Goal: Information Seeking & Learning: Learn about a topic

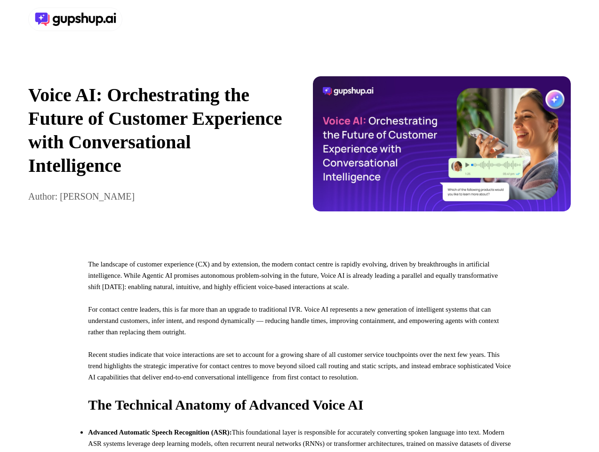
click at [299, 19] on div at bounding box center [299, 19] width 599 height 39
click at [162, 19] on div at bounding box center [162, 20] width 268 height 24
click at [299, 148] on div "Voice AI: Orchestrating the Future of Customer Experience with Conversational I…" at bounding box center [299, 144] width 599 height 210
click at [157, 148] on p "Voice AI: Orchestrating the Future of Customer Experience with Conversational I…" at bounding box center [157, 130] width 259 height 94
click at [442, 148] on img at bounding box center [442, 143] width 259 height 135
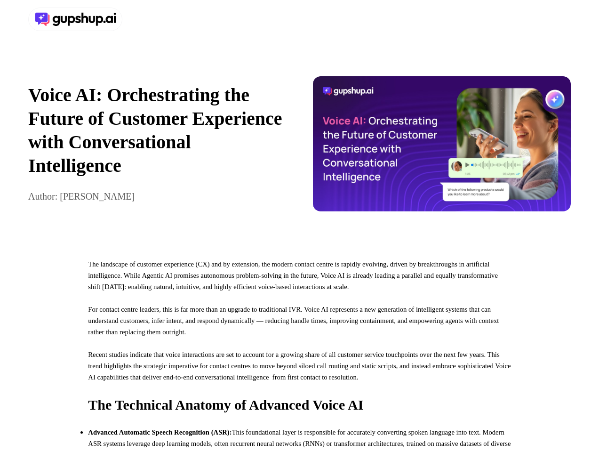
click at [299, 349] on p "For contact centre leaders, this is far more than an upgrade to traditional IVR…" at bounding box center [299, 326] width 423 height 45
